Goal: Transaction & Acquisition: Purchase product/service

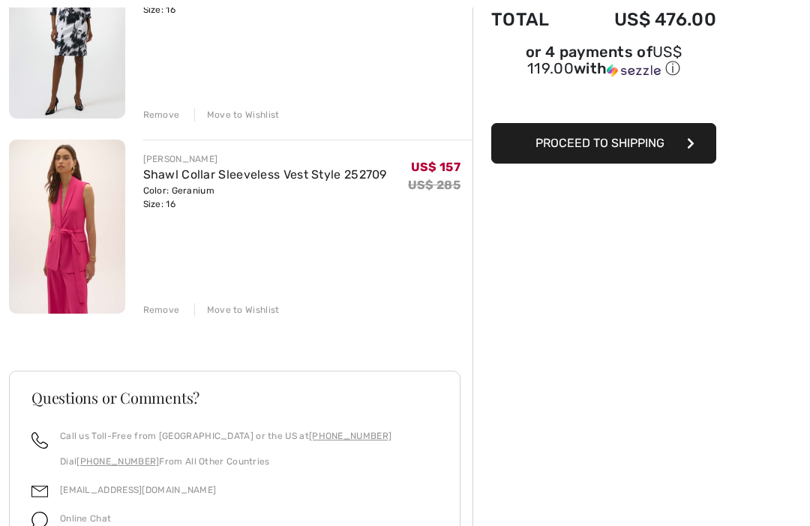
scroll to position [288, 0]
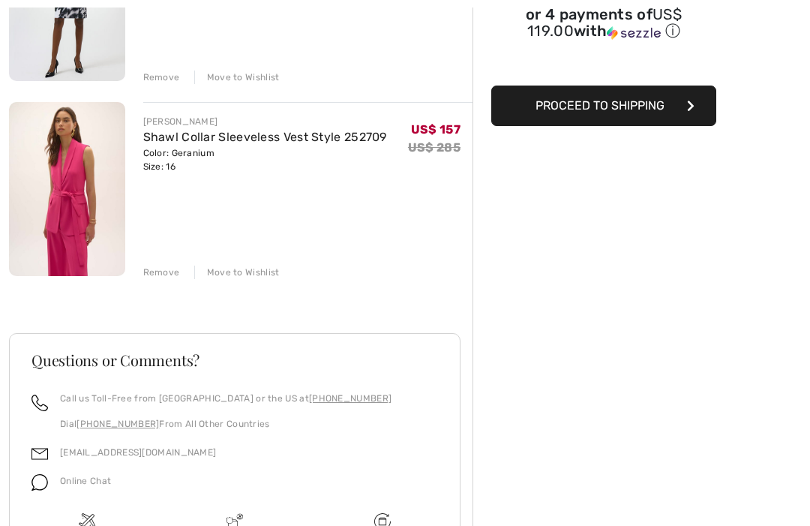
click at [163, 272] on div "Remove" at bounding box center [161, 272] width 37 height 13
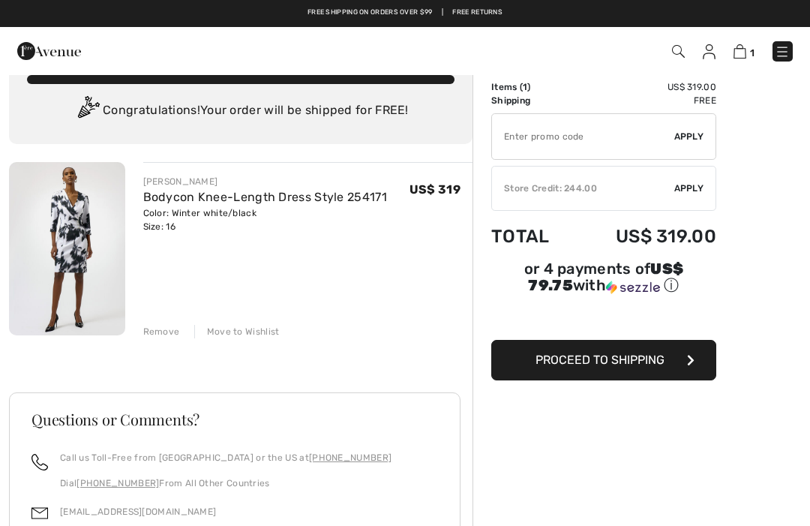
scroll to position [37, 0]
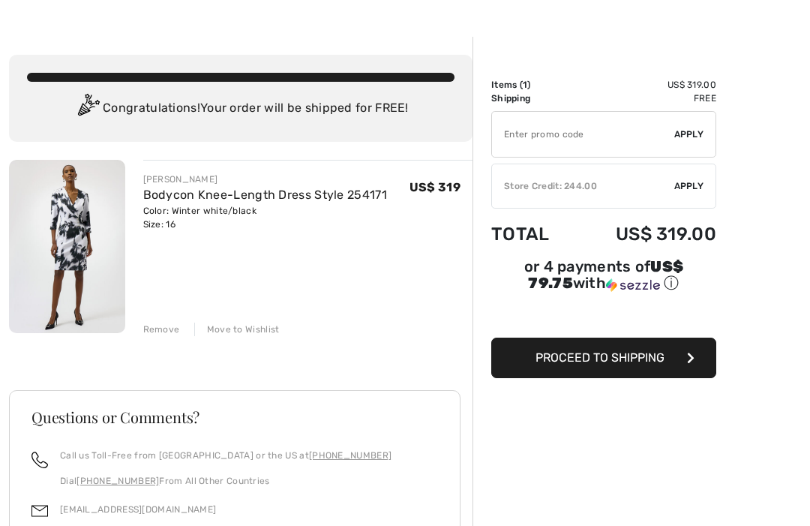
click at [158, 325] on div "Remove" at bounding box center [161, 328] width 37 height 13
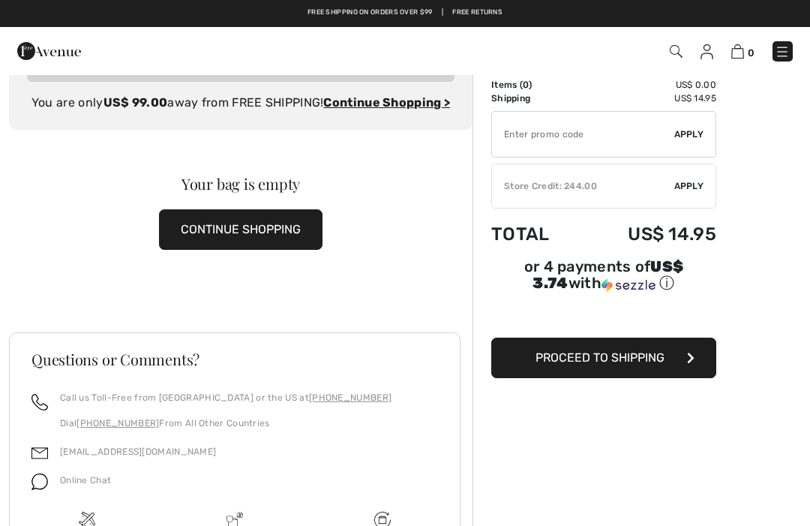
scroll to position [0, 0]
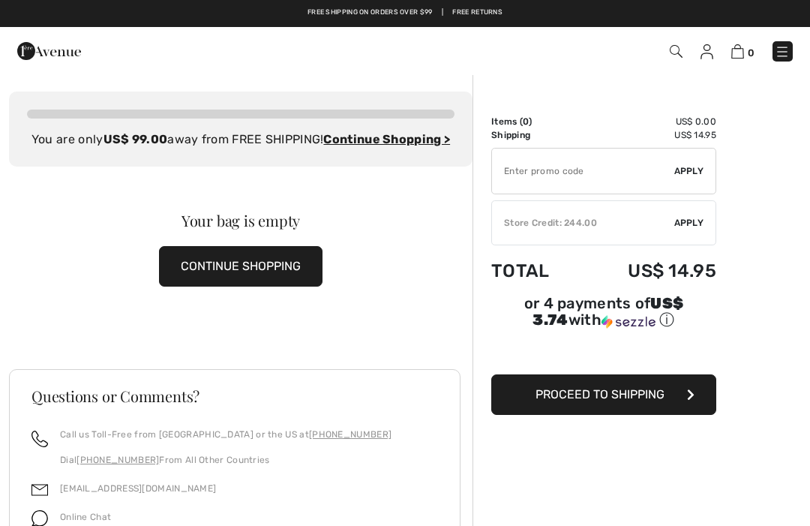
click at [672, 46] on img at bounding box center [676, 51] width 13 height 13
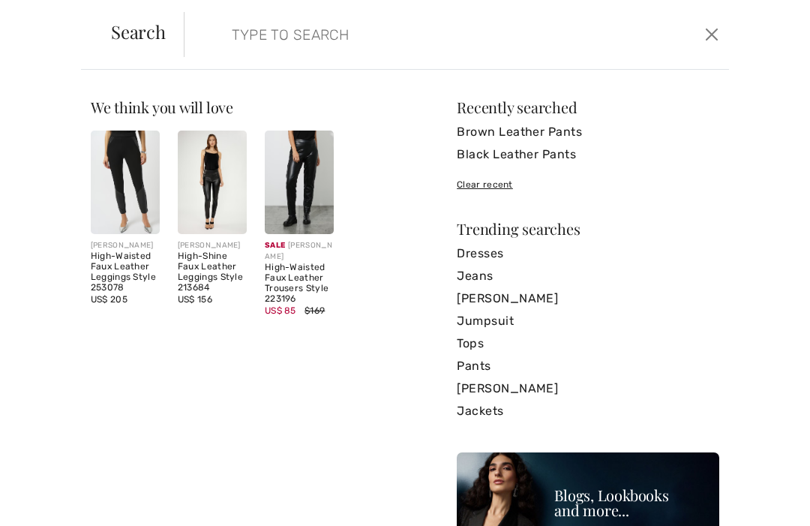
click at [260, 43] on input "search" at bounding box center [400, 34] width 361 height 45
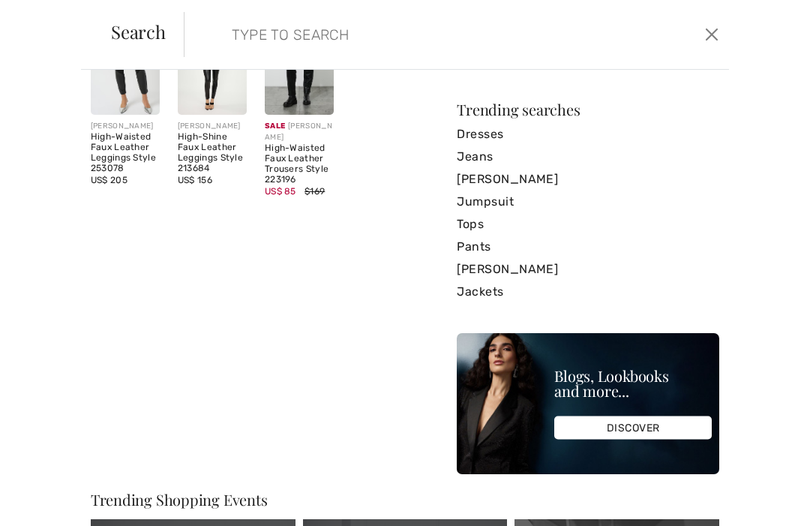
scroll to position [129, 0]
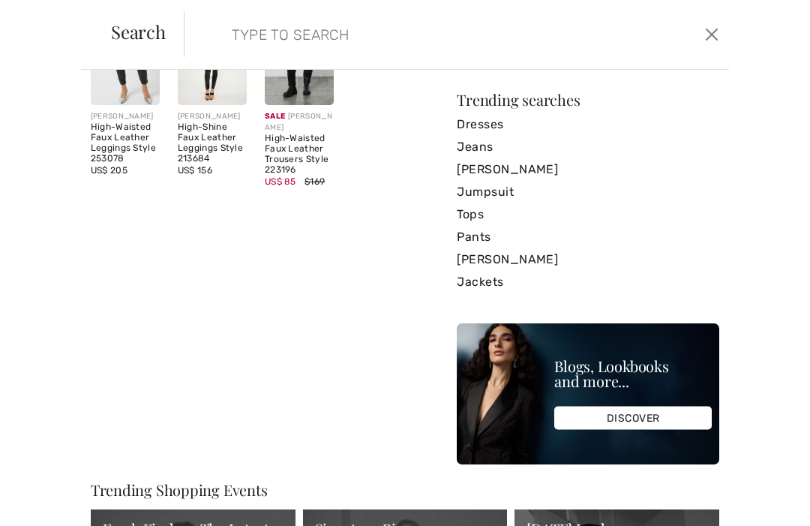
click at [308, 148] on div "High-Waisted Faux Leather Trousers Style 223196" at bounding box center [299, 153] width 69 height 41
click at [309, 159] on div "High-Waisted Faux Leather Trousers Style 223196" at bounding box center [299, 153] width 69 height 41
click at [310, 145] on div "High-Waisted Faux Leather Trousers Style 223196" at bounding box center [299, 153] width 69 height 41
click at [301, 160] on div "High-Waisted Faux Leather Trousers Style 223196" at bounding box center [299, 153] width 69 height 41
click at [313, 123] on div "Sale JOSEPH RIBKOFF" at bounding box center [299, 122] width 69 height 22
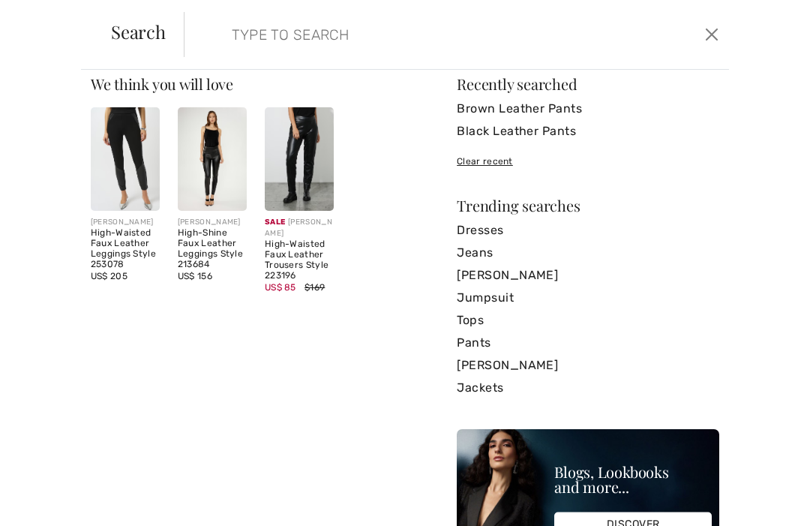
scroll to position [28, 0]
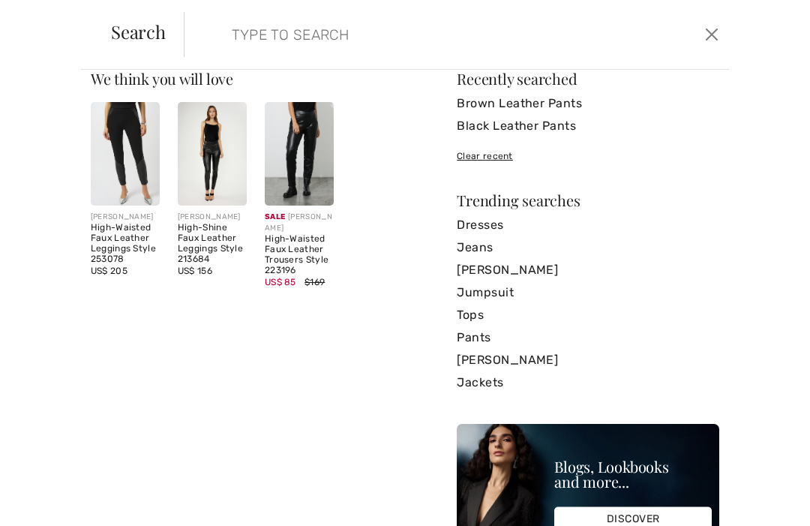
click at [306, 147] on img at bounding box center [299, 153] width 69 height 103
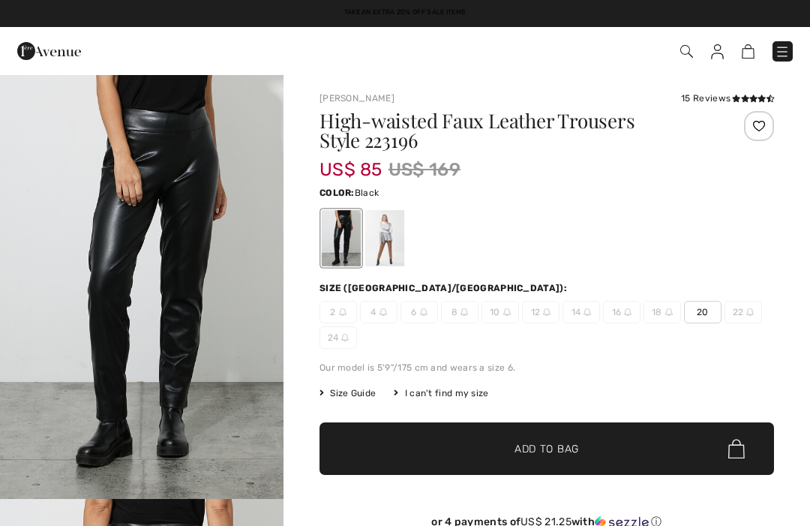
checkbox input "true"
